Goal: Communication & Community: Ask a question

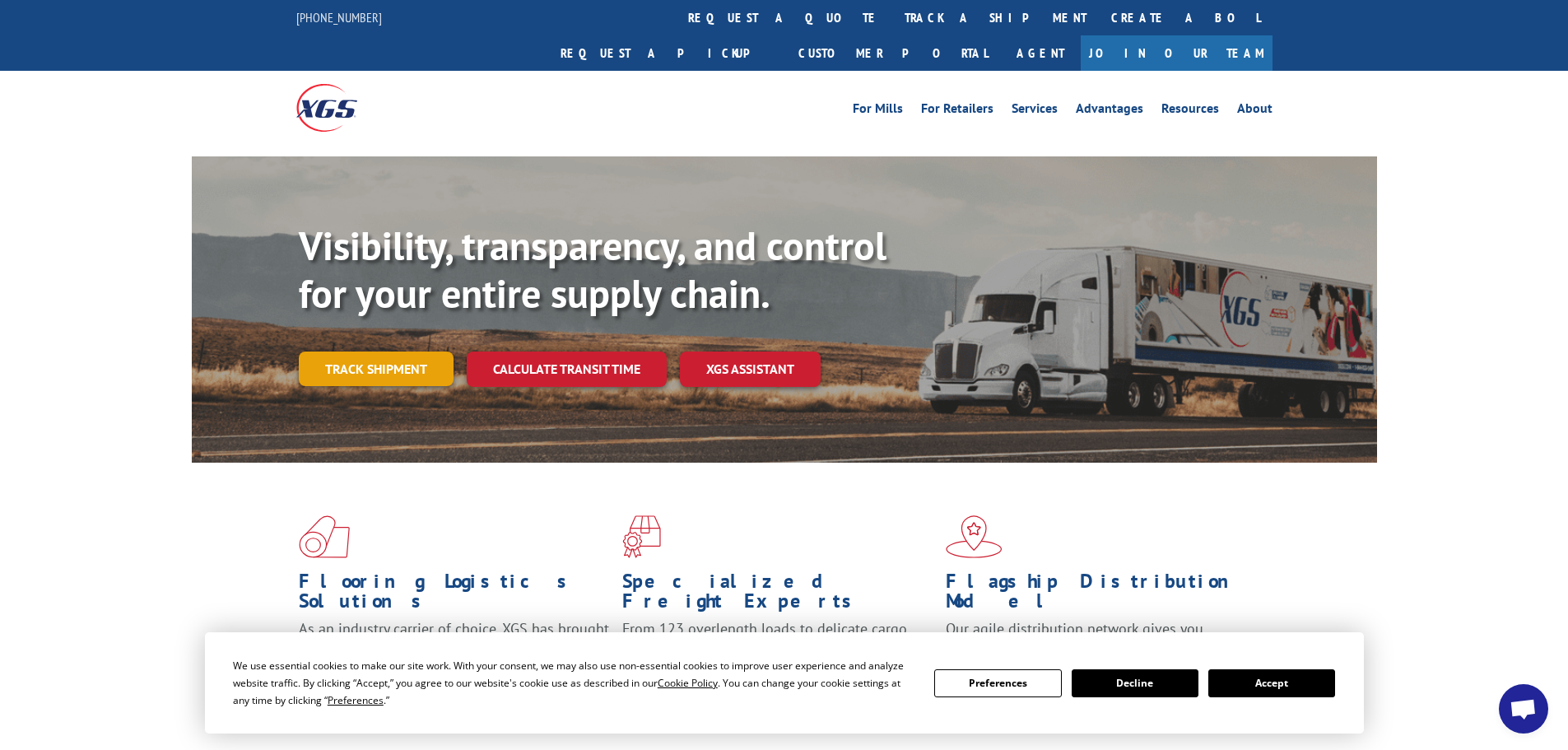
click at [403, 351] on link "Track shipment" at bounding box center [376, 368] width 155 height 35
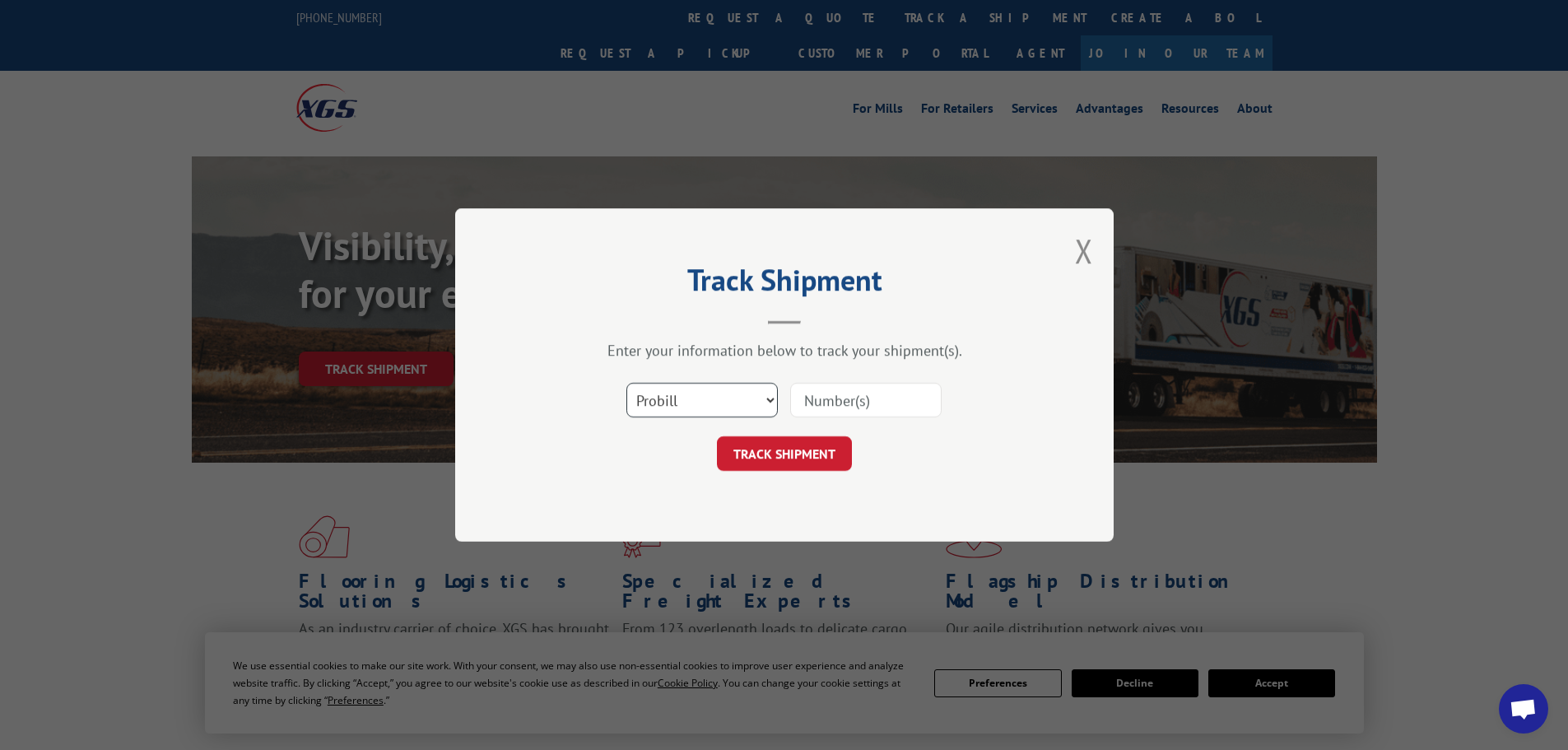
click at [662, 409] on select "Select category... Probill BOL PO" at bounding box center [702, 400] width 151 height 35
select select "bol"
click at [627, 383] on select "Select category... Probill BOL PO" at bounding box center [702, 400] width 151 height 35
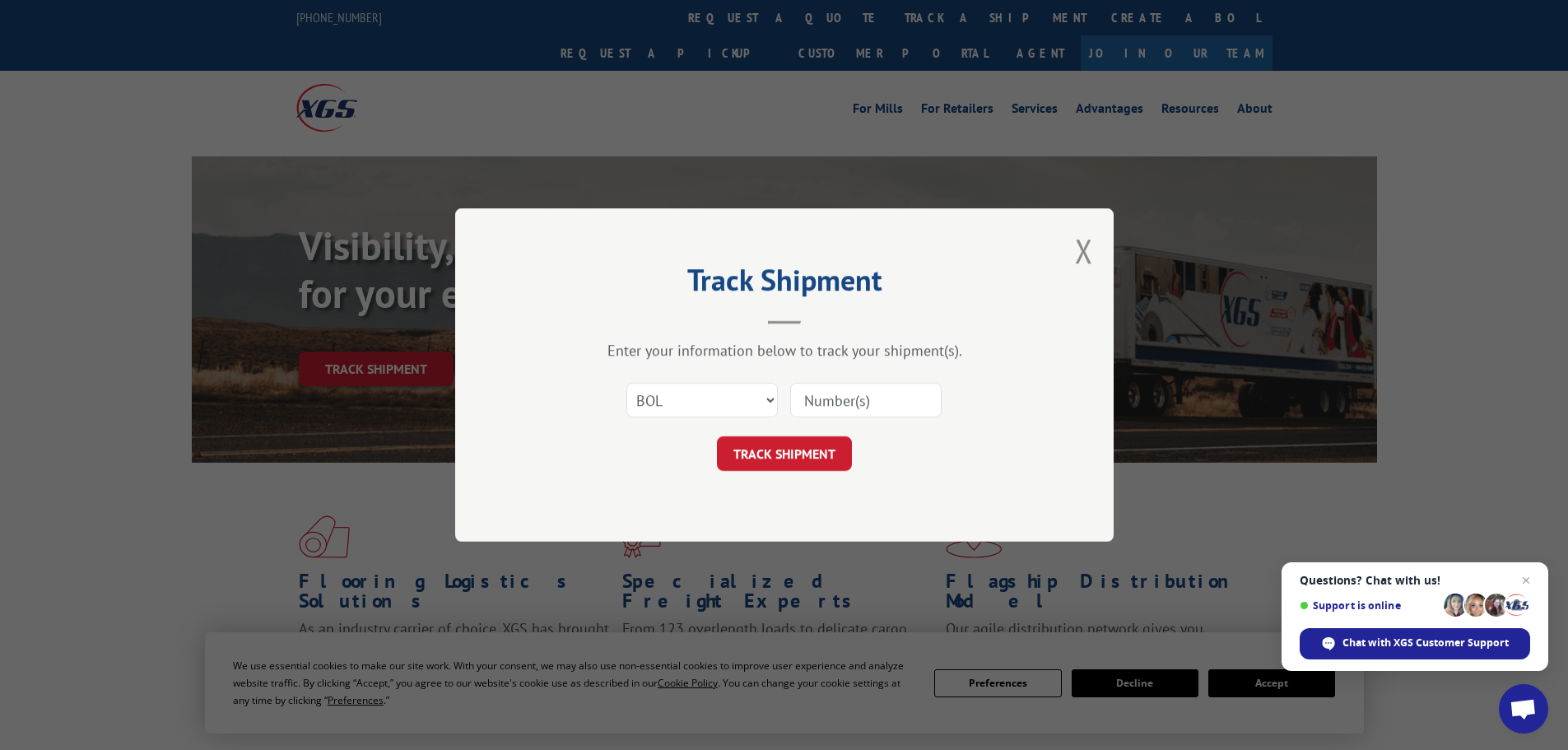
click at [866, 405] on input at bounding box center [866, 400] width 151 height 35
paste input "6024182"
type input "6024182"
click at [812, 456] on button "TRACK SHIPMENT" at bounding box center [785, 454] width 135 height 35
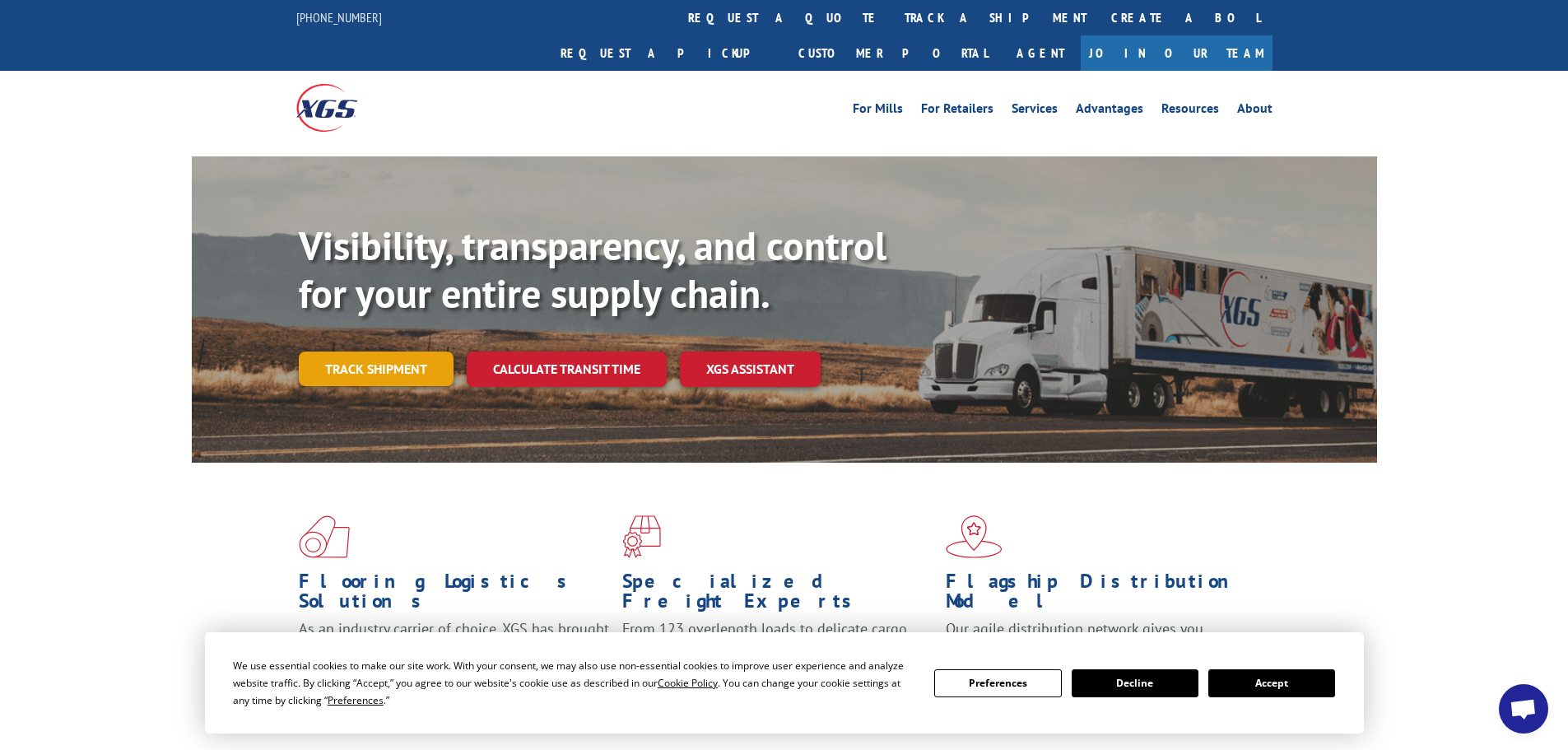
click at [397, 351] on link "Track shipment" at bounding box center [376, 368] width 155 height 35
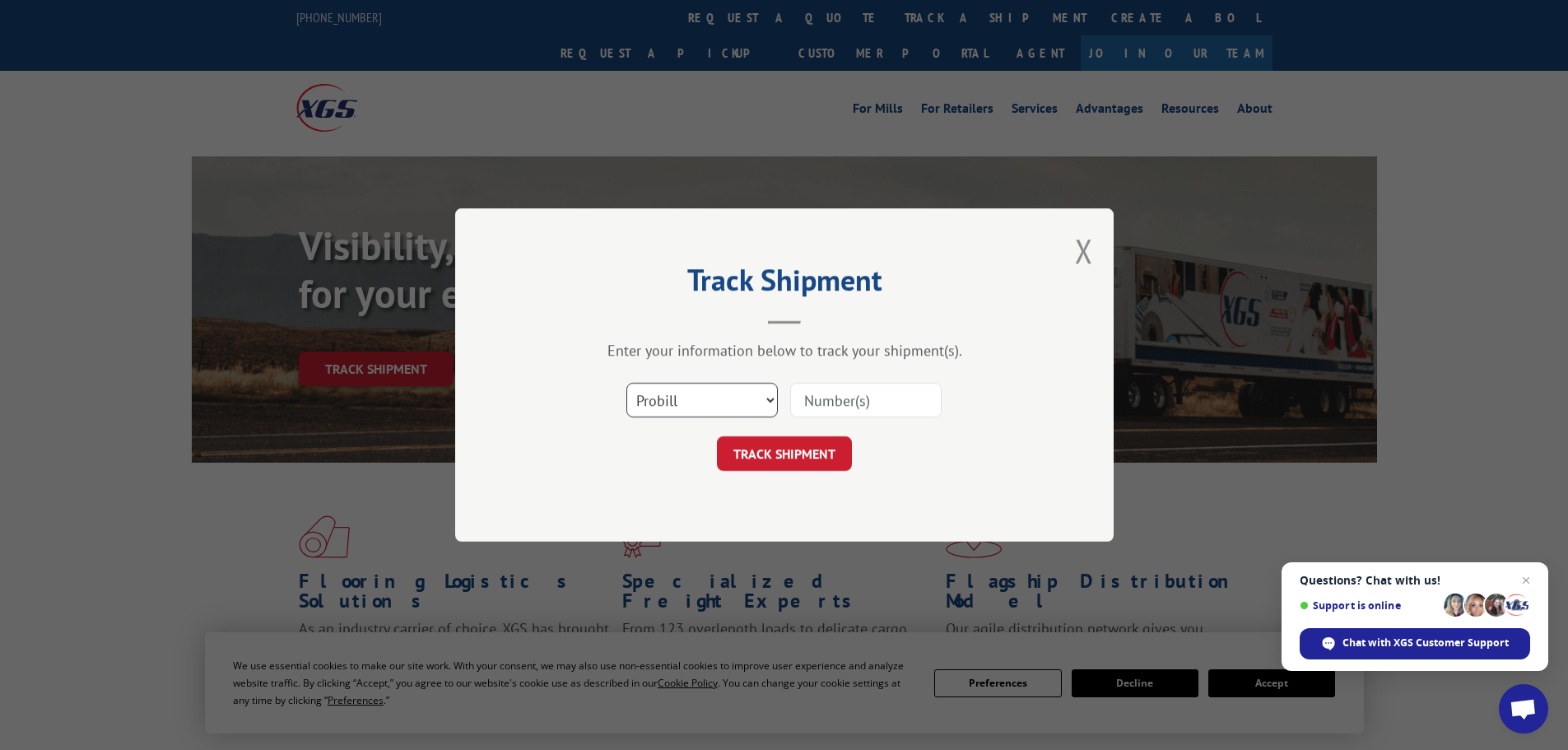
click at [668, 394] on select "Select category... Probill BOL PO" at bounding box center [702, 400] width 151 height 35
select select "bol"
click at [627, 383] on select "Select category... Probill BOL PO" at bounding box center [702, 400] width 151 height 35
click at [841, 406] on input at bounding box center [866, 400] width 151 height 35
paste input "5192004"
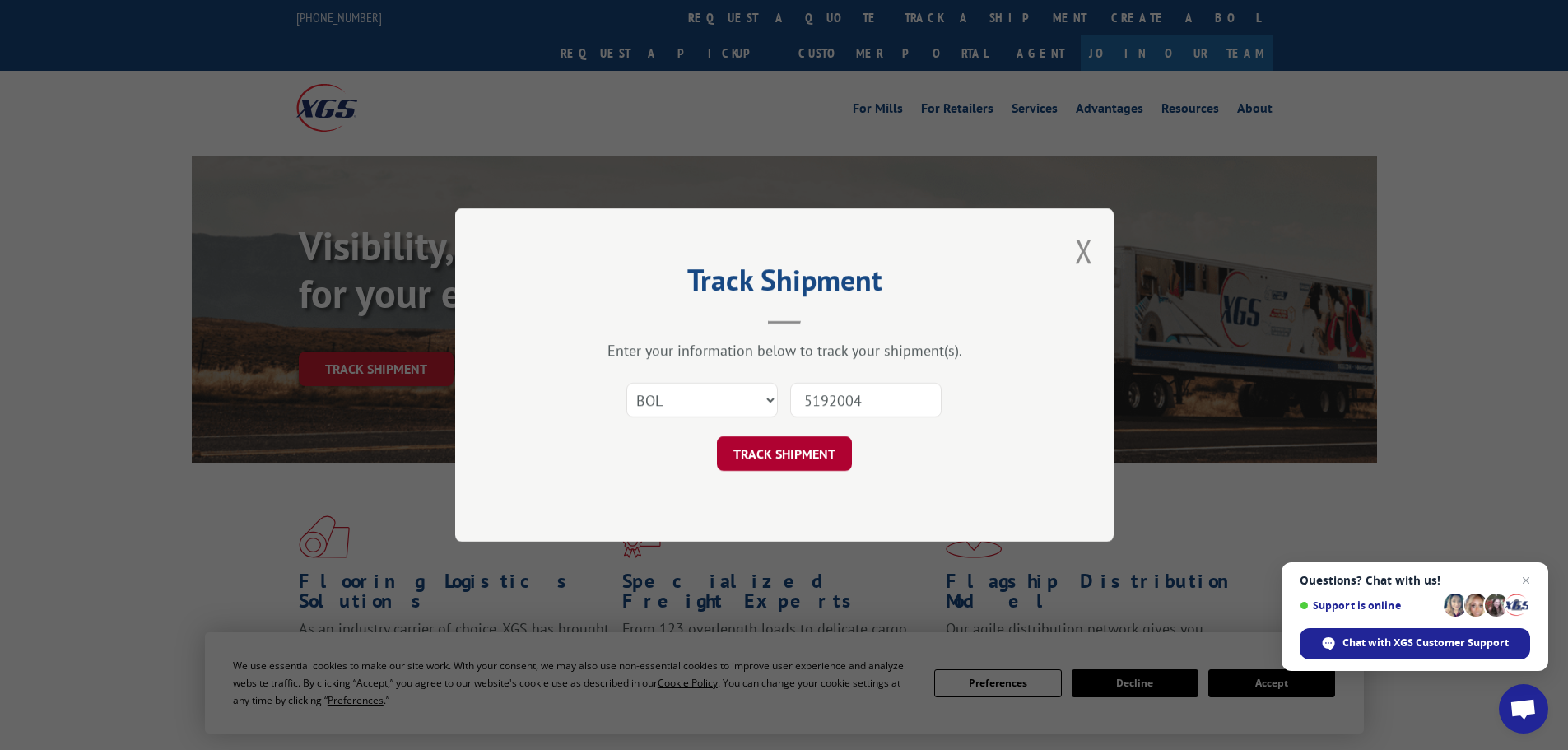
type input "5192004"
click at [793, 456] on button "TRACK SHIPMENT" at bounding box center [785, 454] width 135 height 35
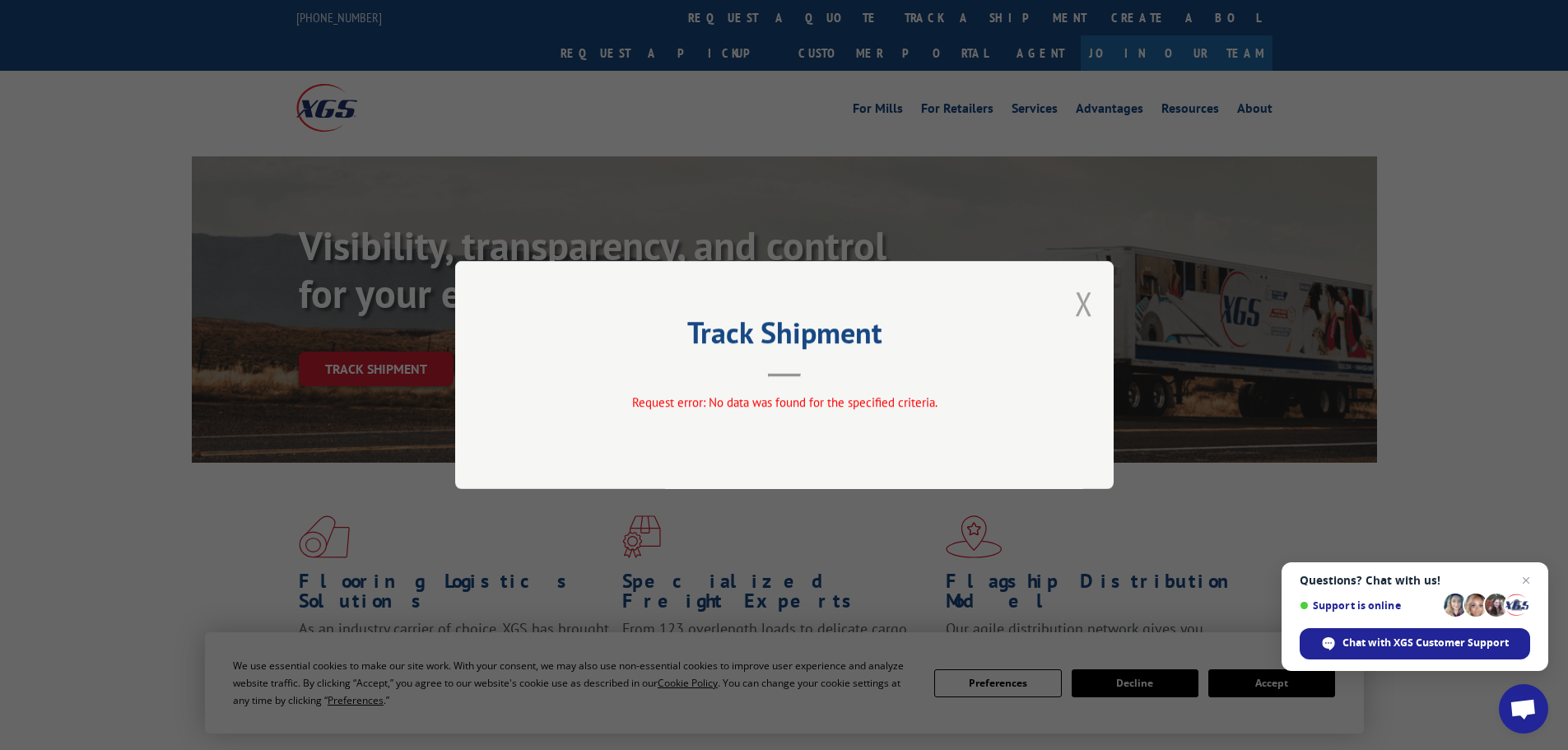
click at [1086, 300] on button "Close modal" at bounding box center [1084, 303] width 18 height 44
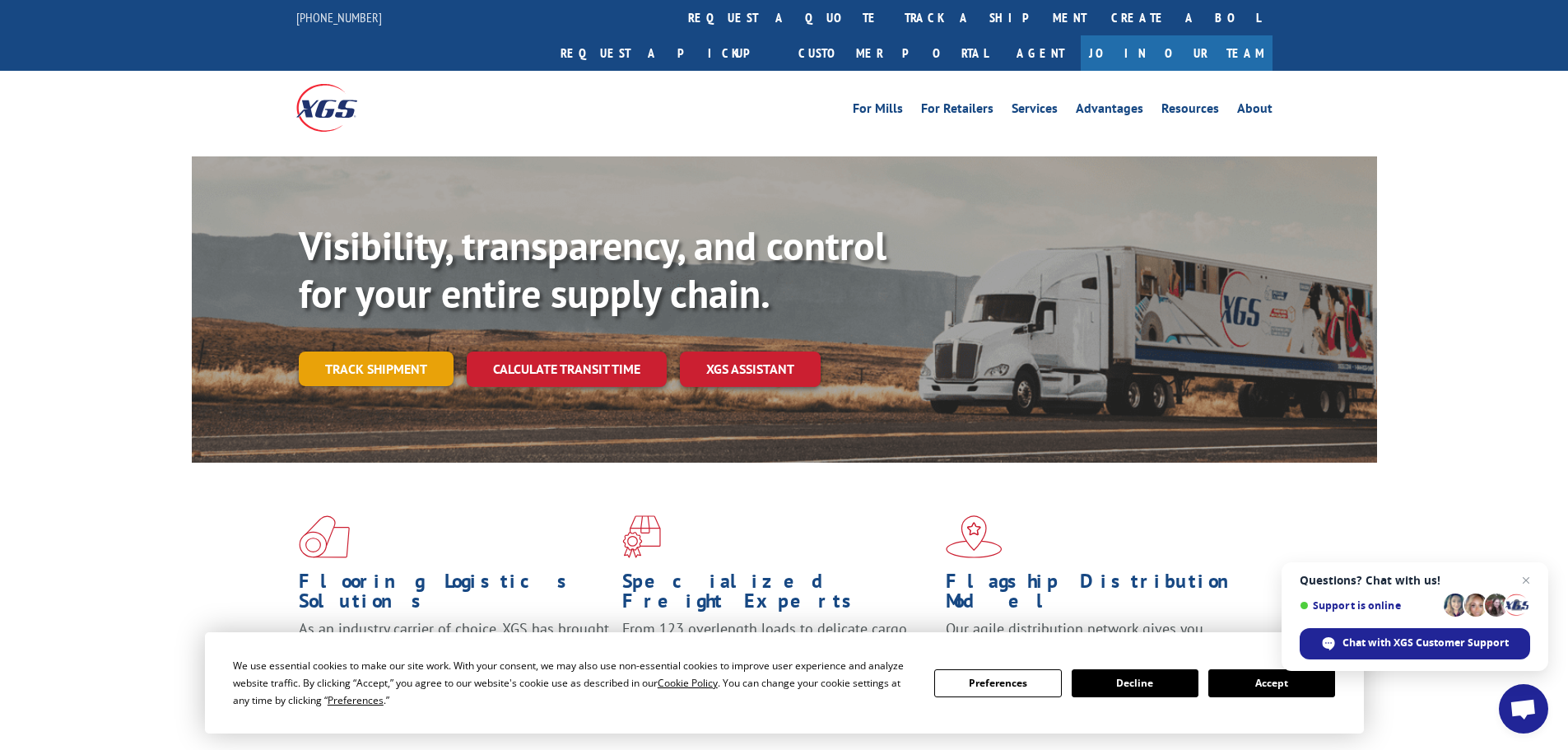
click at [388, 351] on link "Track shipment" at bounding box center [376, 368] width 155 height 35
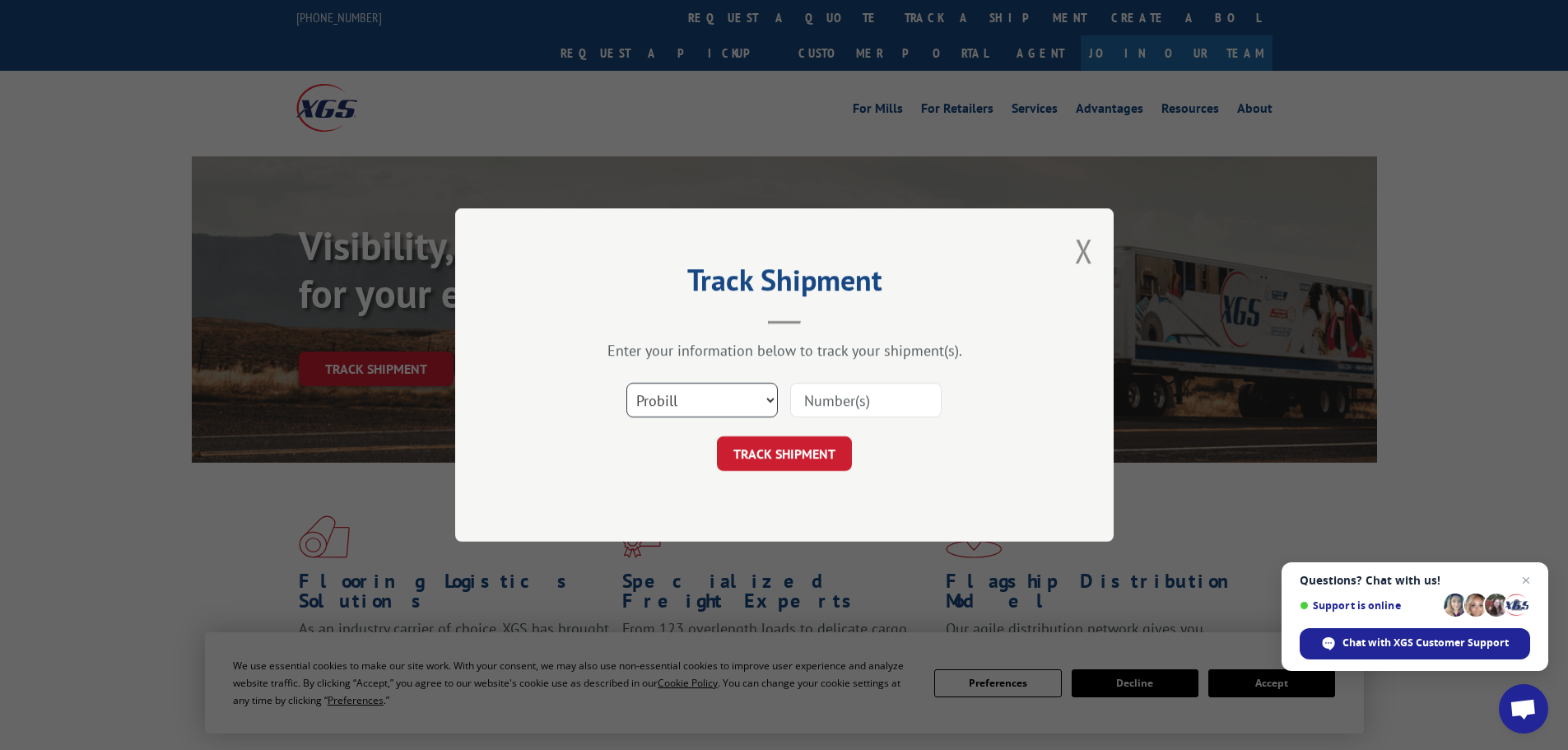
click at [728, 400] on select "Select category... Probill BOL PO" at bounding box center [702, 400] width 151 height 35
select select "bol"
click at [627, 383] on select "Select category... Probill BOL PO" at bounding box center [702, 400] width 151 height 35
click at [798, 402] on input at bounding box center [866, 400] width 151 height 35
paste input "28504672"
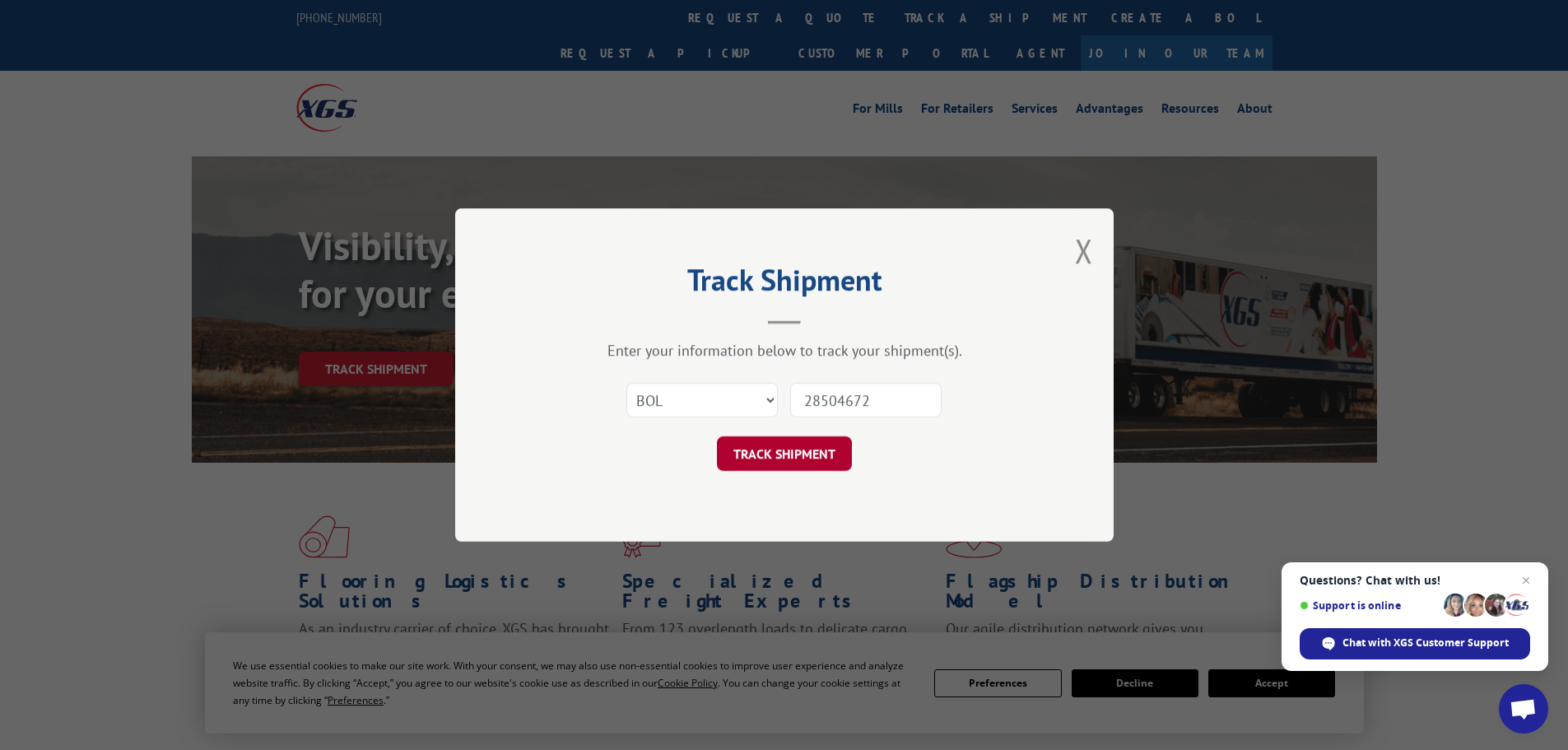
type input "28504672"
click at [763, 459] on button "TRACK SHIPMENT" at bounding box center [785, 454] width 135 height 35
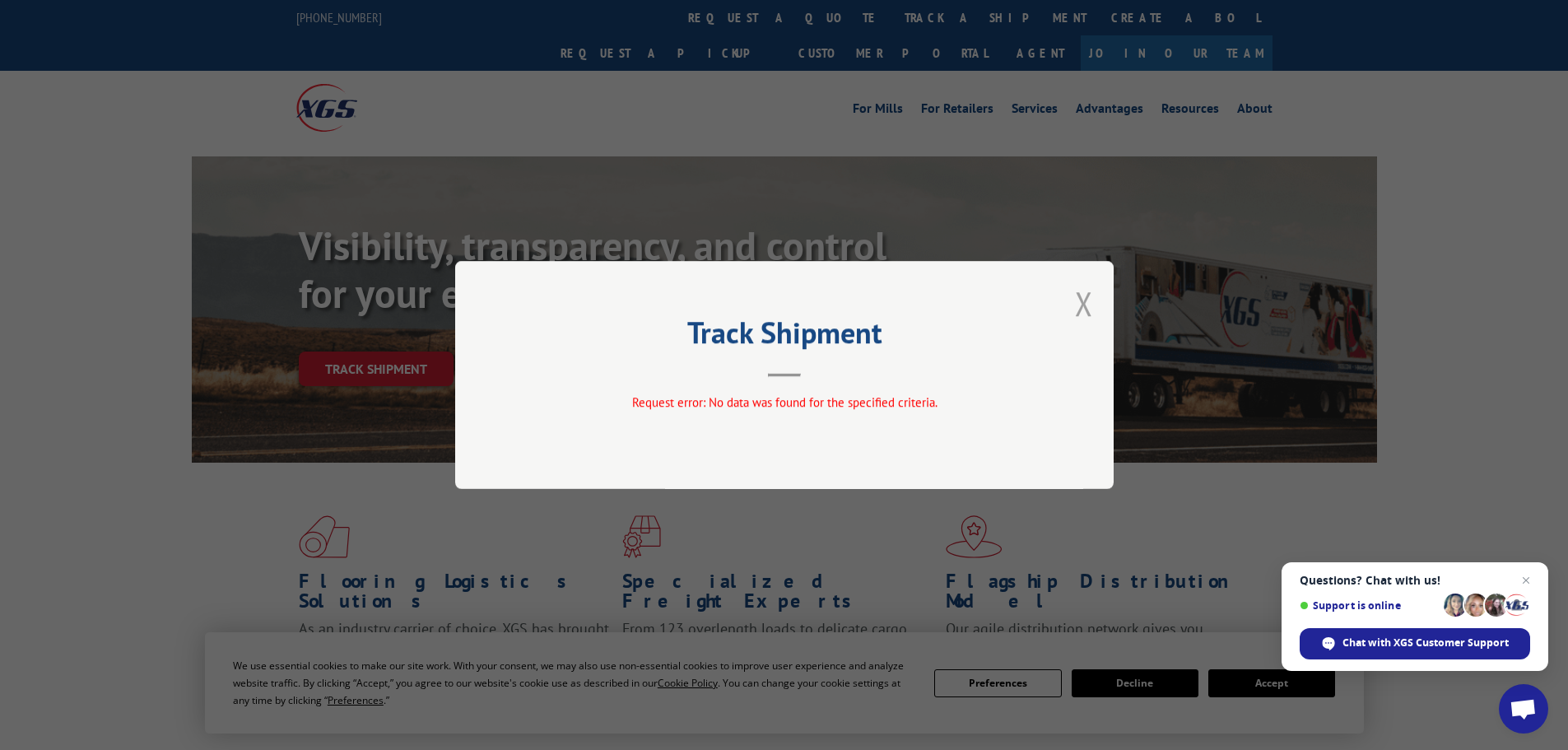
click at [1085, 307] on button "Close modal" at bounding box center [1084, 303] width 18 height 44
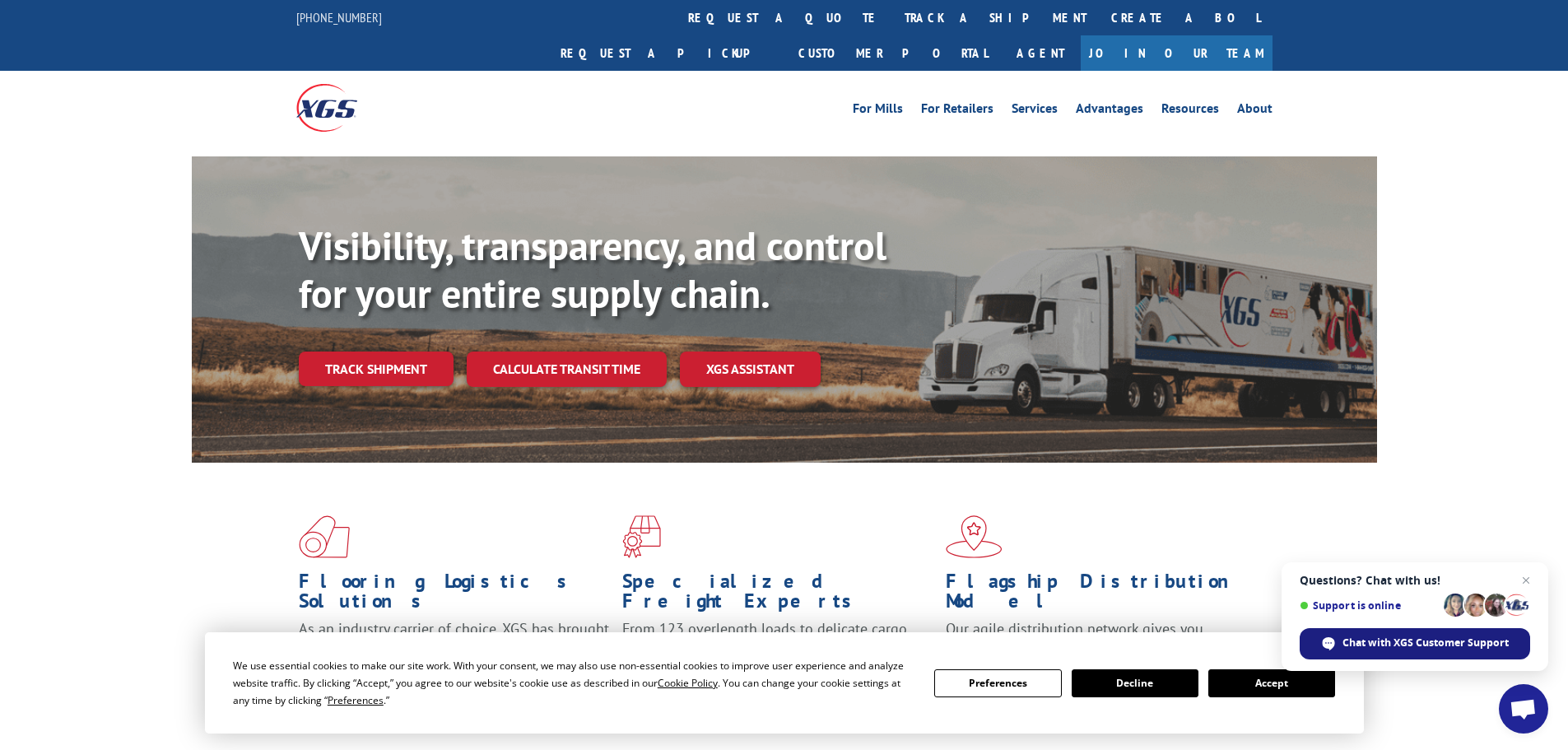
click at [1376, 646] on span "Chat with XGS Customer Support" at bounding box center [1426, 643] width 166 height 15
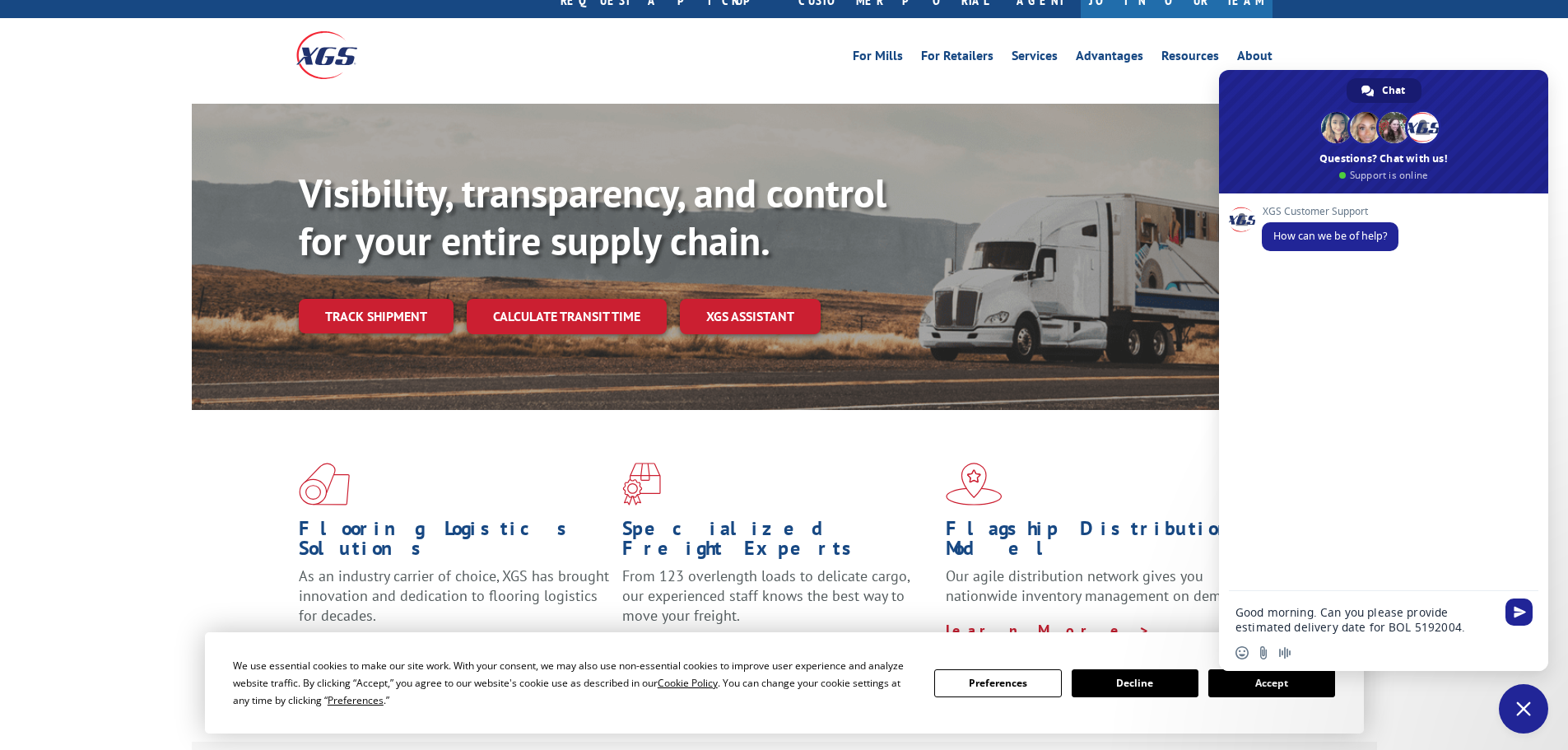
scroll to position [83, 0]
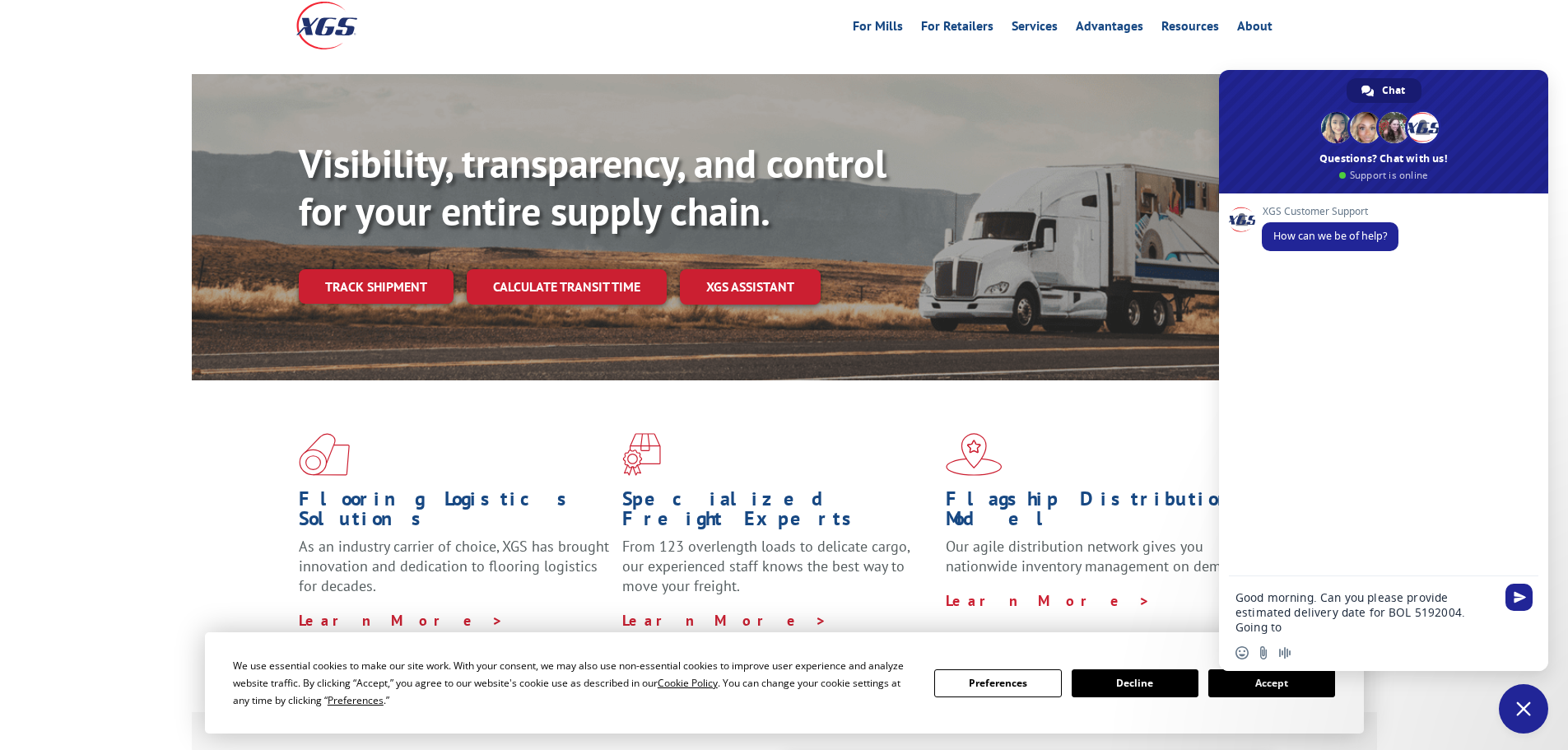
paste textarea "Crew2/Kaukauna Crew2/Kaukauna W4904 Highline Rd Kaukauna, WI 54130"
type textarea "Good morning. Can you please provide estimated delivery date for BOL 5192004. G…"
click at [1515, 572] on span "Send" at bounding box center [1520, 567] width 12 height 12
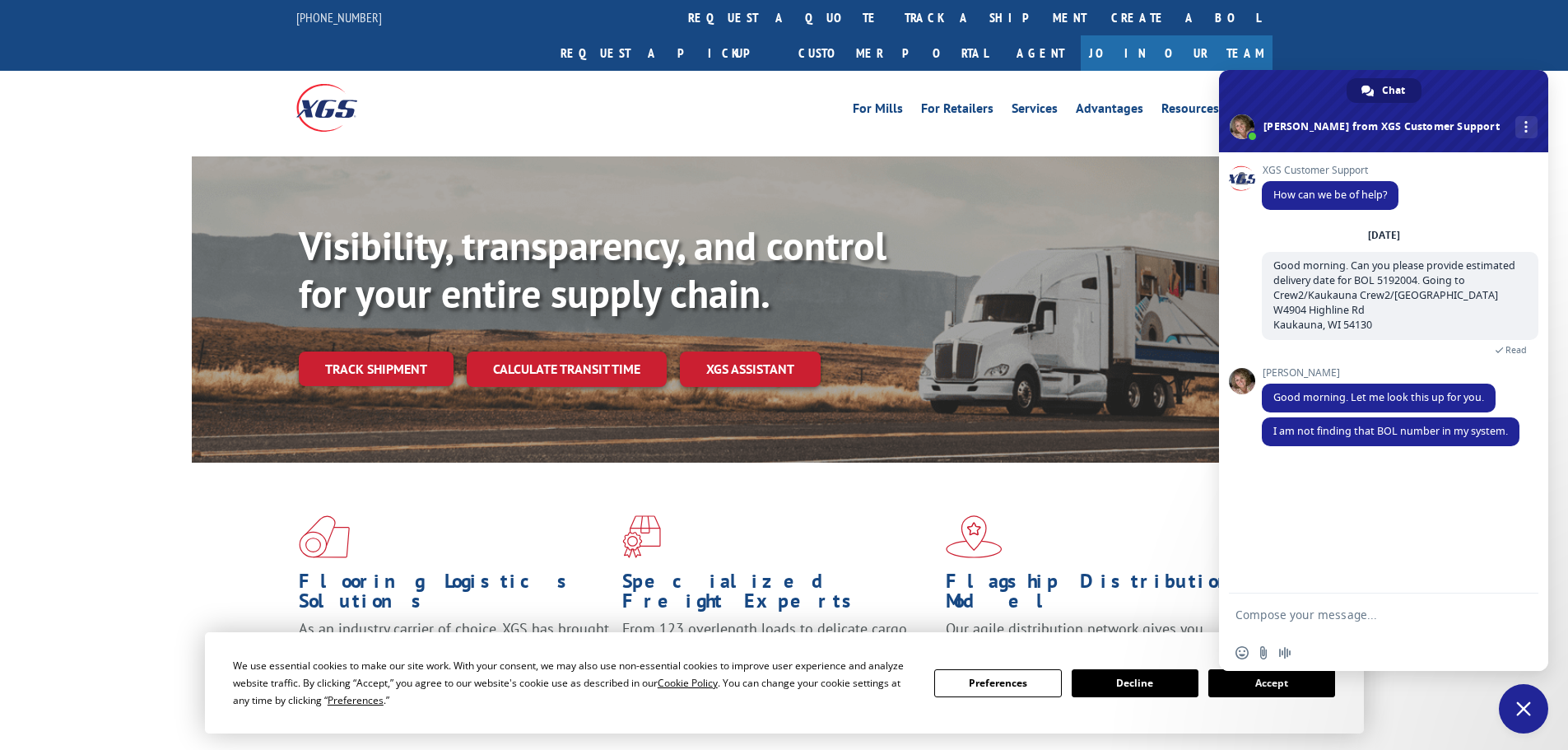
click at [1291, 611] on textarea "Compose your message..." at bounding box center [1365, 615] width 260 height 15
type textarea "N"
type textarea "Don't worry, i just received a message from the warehouse stating they received…"
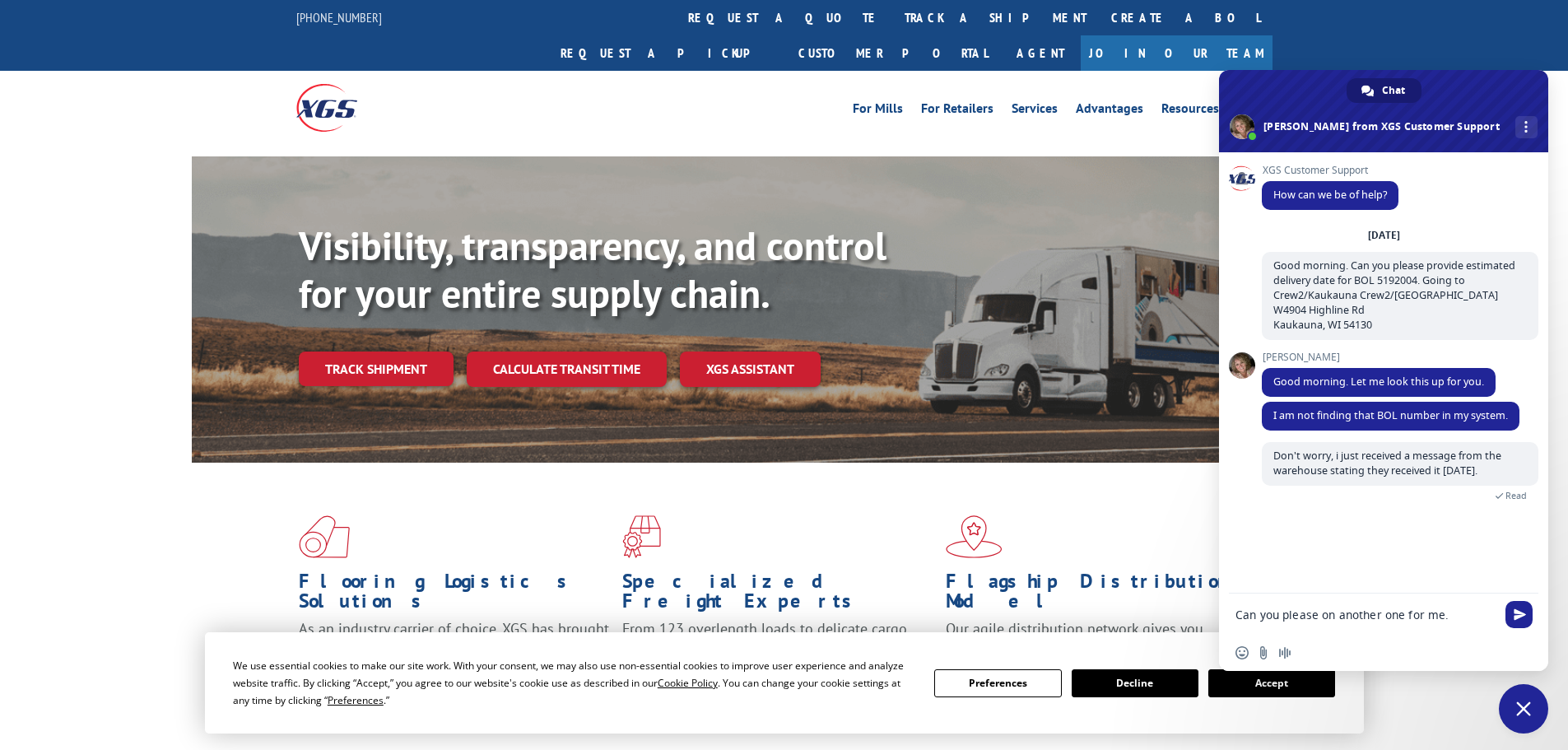
paste textarea "BOL# - 5218190"
click at [1448, 617] on textarea "Can you please on another one for me.BOL# - 5218190" at bounding box center [1365, 620] width 260 height 30
click at [1318, 633] on textarea "Can you please on another one for me. BOL# - 5218190" at bounding box center [1365, 620] width 260 height 30
type textarea "Can you please on another one for me. BOL# - 5218190 going to the same facility."
click at [1514, 610] on span "Send" at bounding box center [1520, 612] width 12 height 12
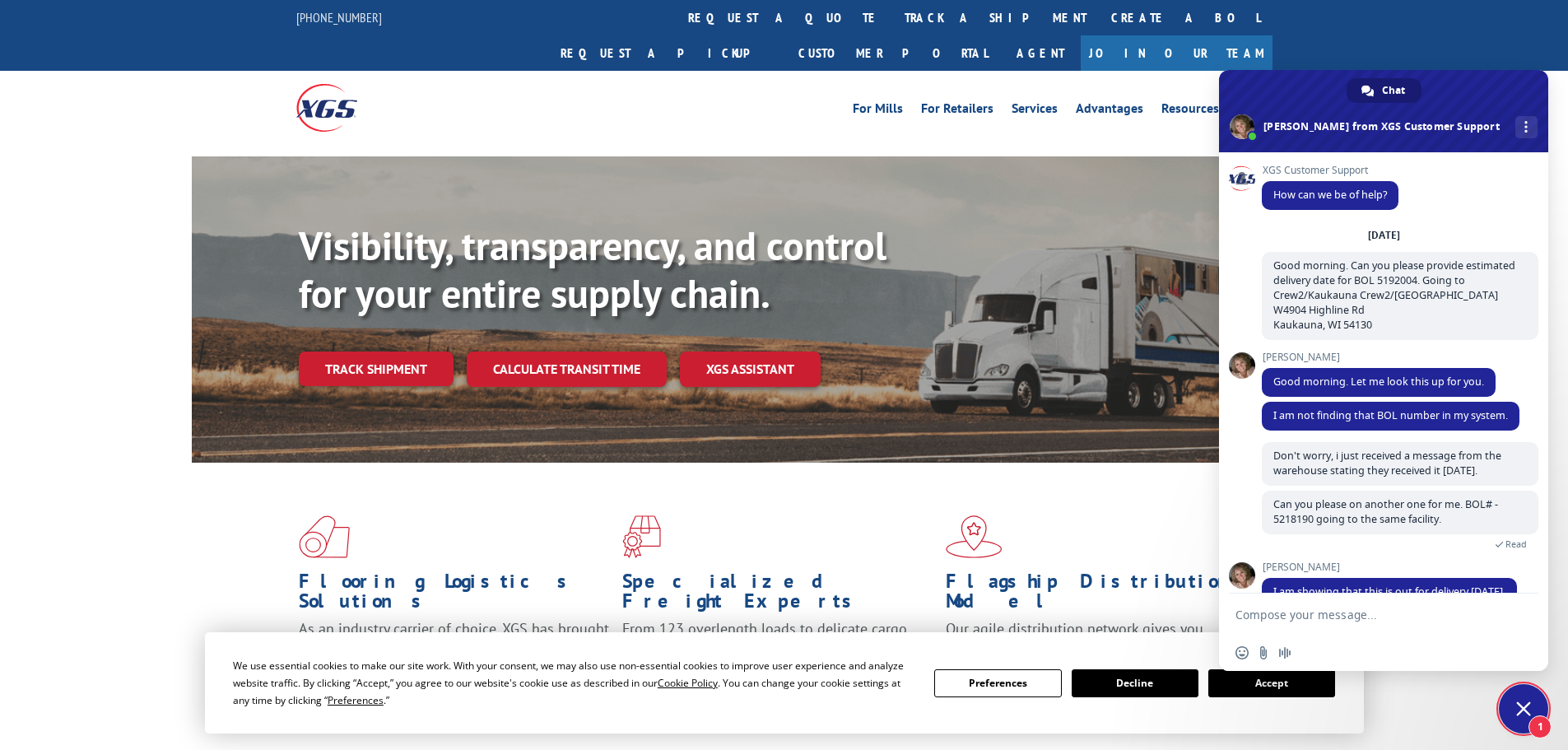
scroll to position [32, 0]
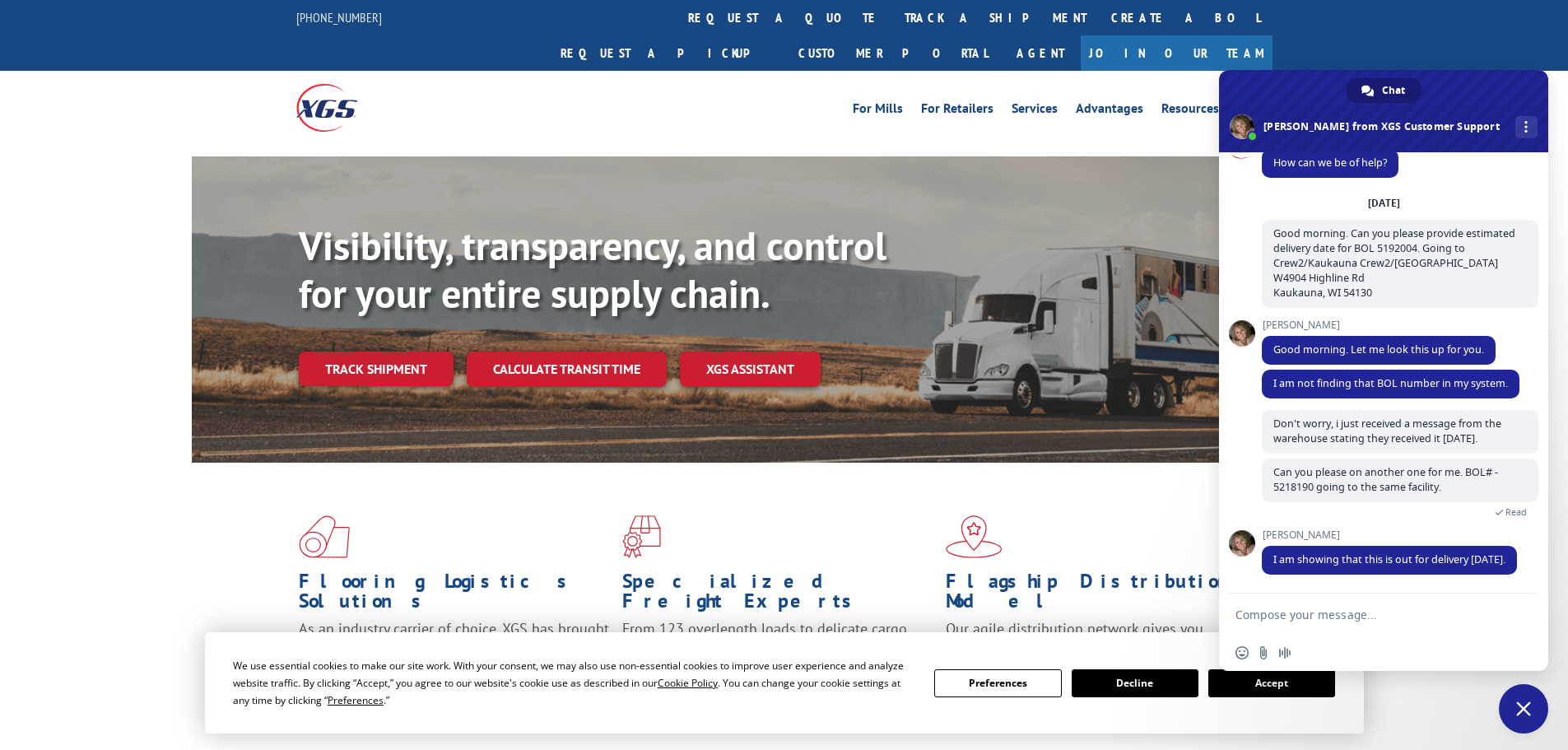
click at [1346, 618] on textarea "Compose your message..." at bounding box center [1365, 615] width 260 height 15
type textarea "Thanks."
click at [1514, 616] on span "Send" at bounding box center [1520, 614] width 12 height 12
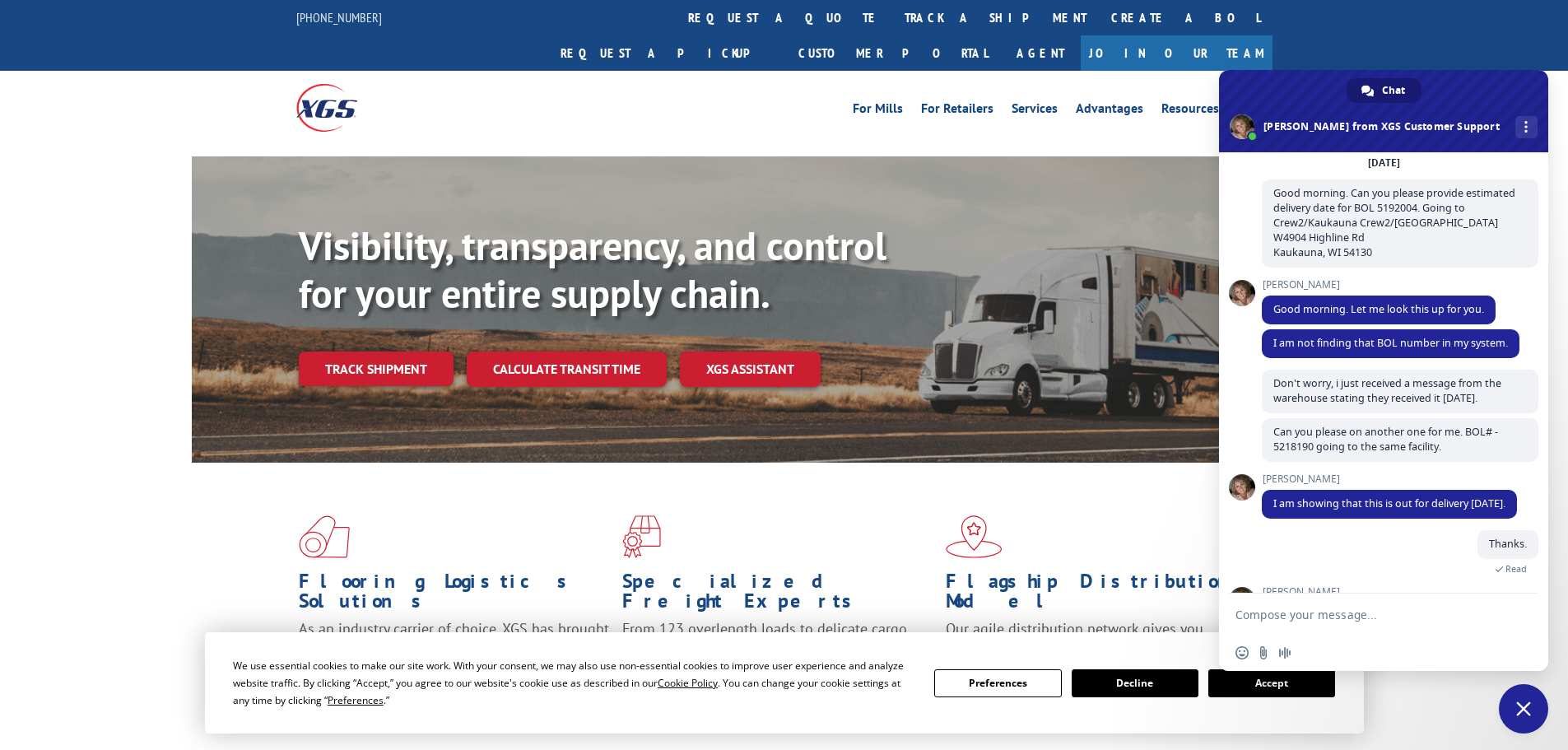
scroll to position [129, 0]
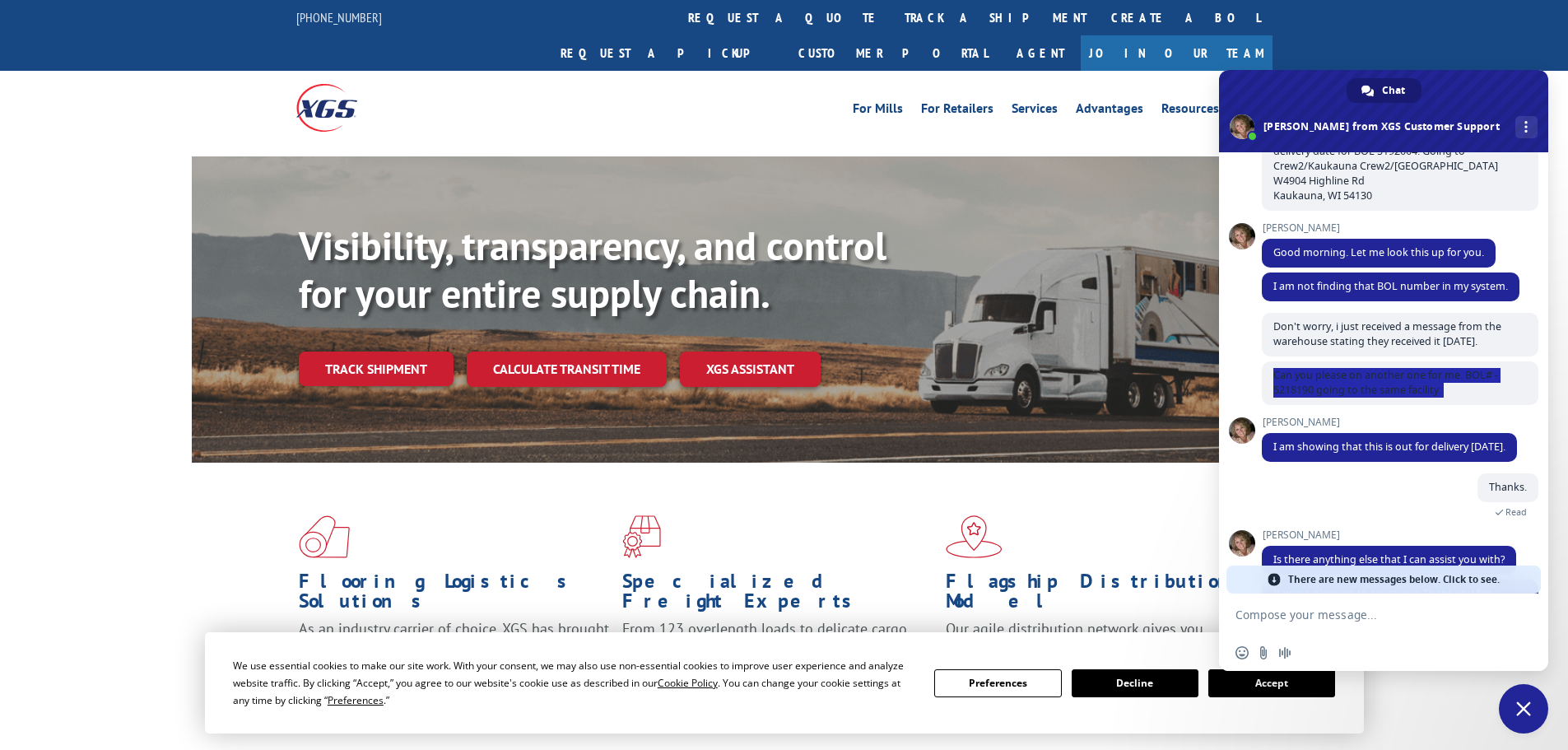
drag, startPoint x: 1273, startPoint y: 374, endPoint x: 1453, endPoint y: 465, distance: 201.7
click at [1453, 465] on div "XGS Customer Support How can we be of help? [DATE] Good morning. Can you please…" at bounding box center [1400, 250] width 277 height 429
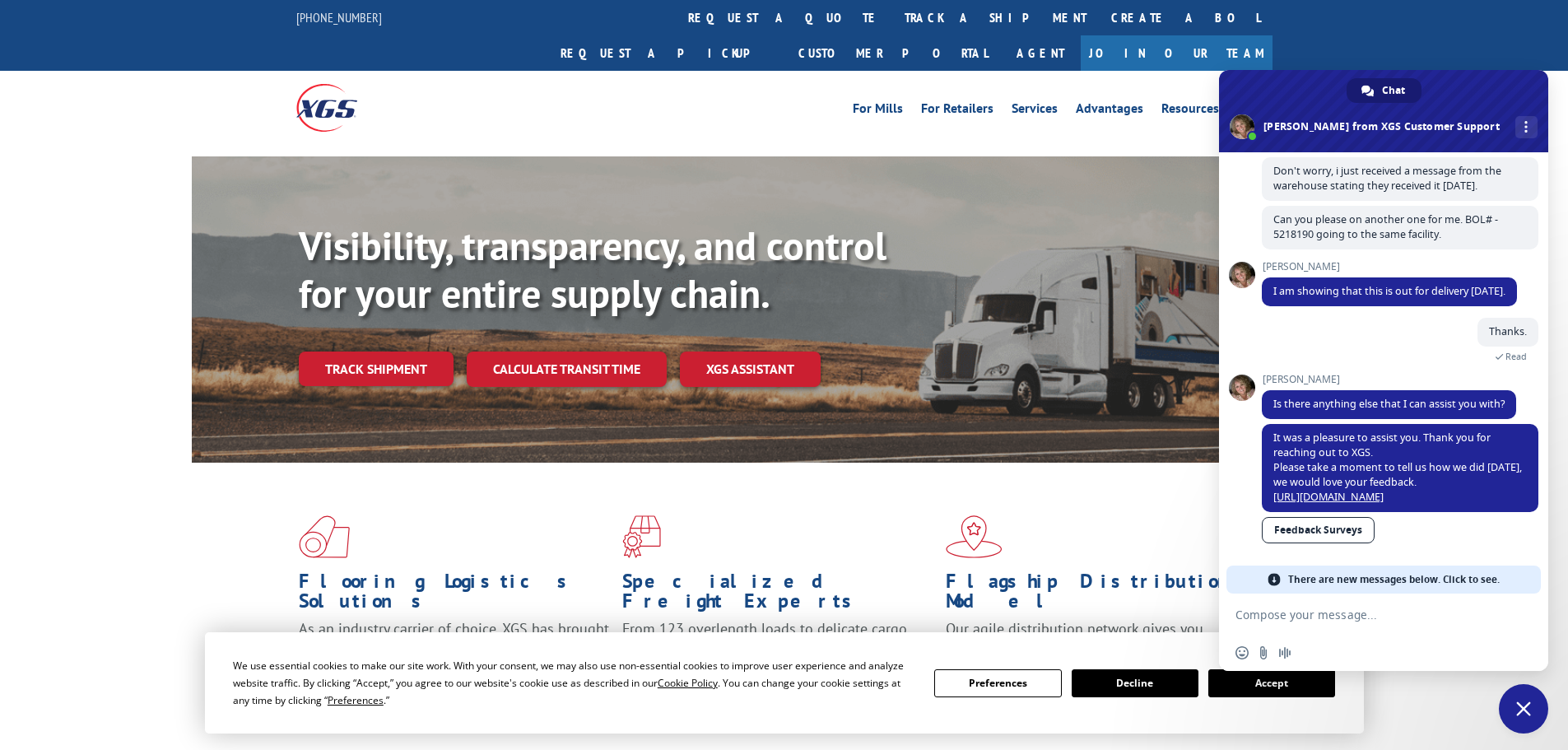
scroll to position [272, 0]
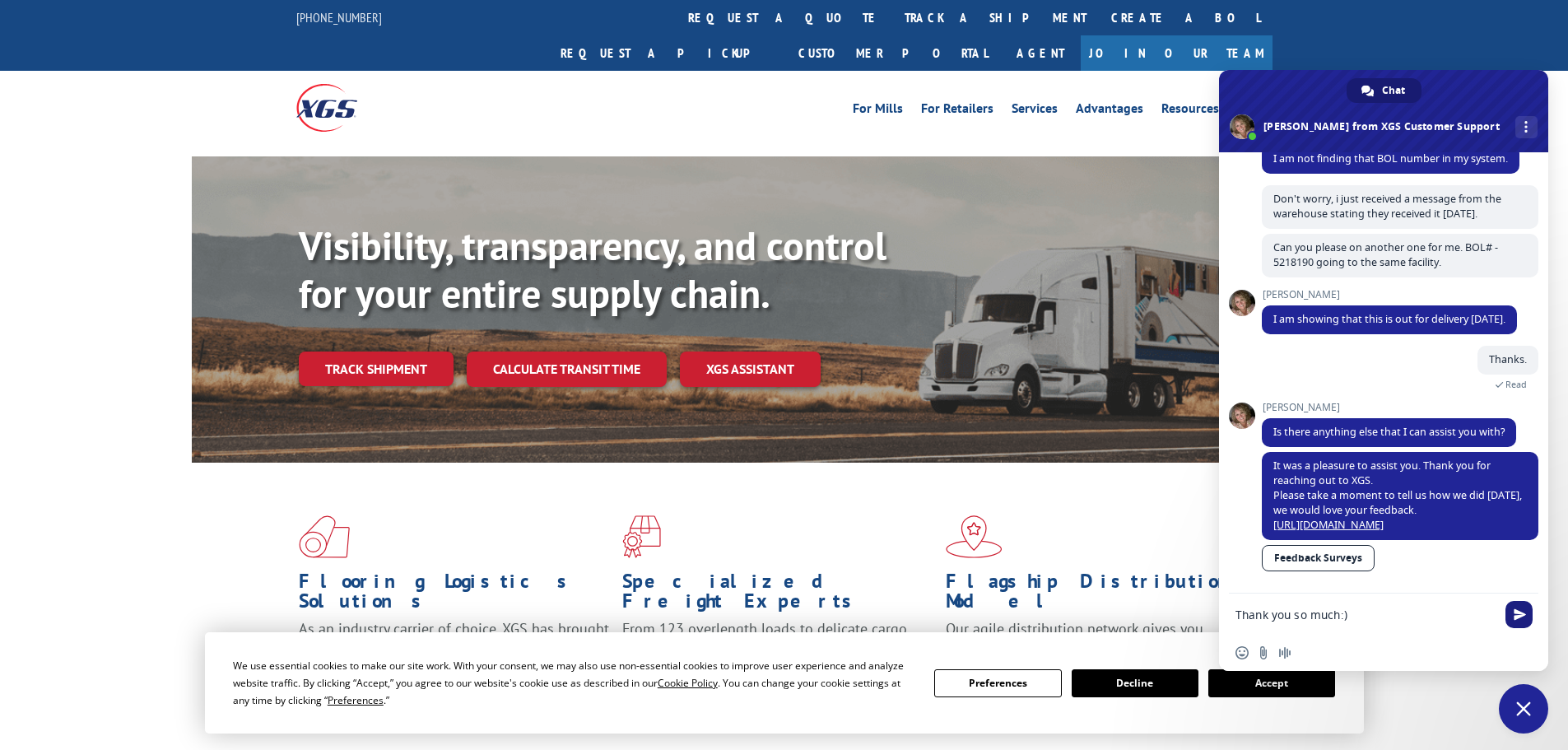
type textarea "Thank you so much:)"
click at [1514, 615] on span "Send" at bounding box center [1518, 614] width 27 height 27
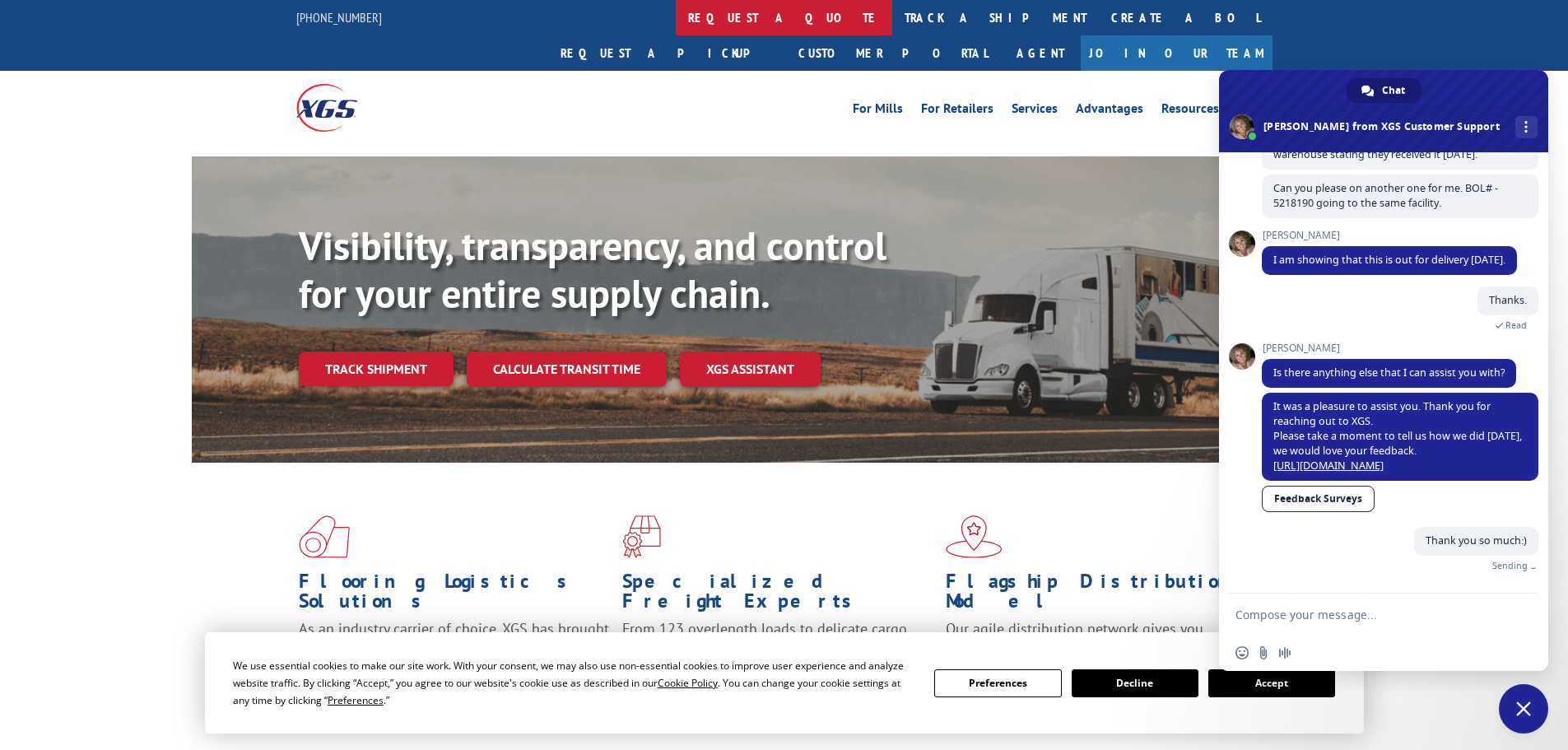
scroll to position [312, 0]
